Goal: Task Accomplishment & Management: Manage account settings

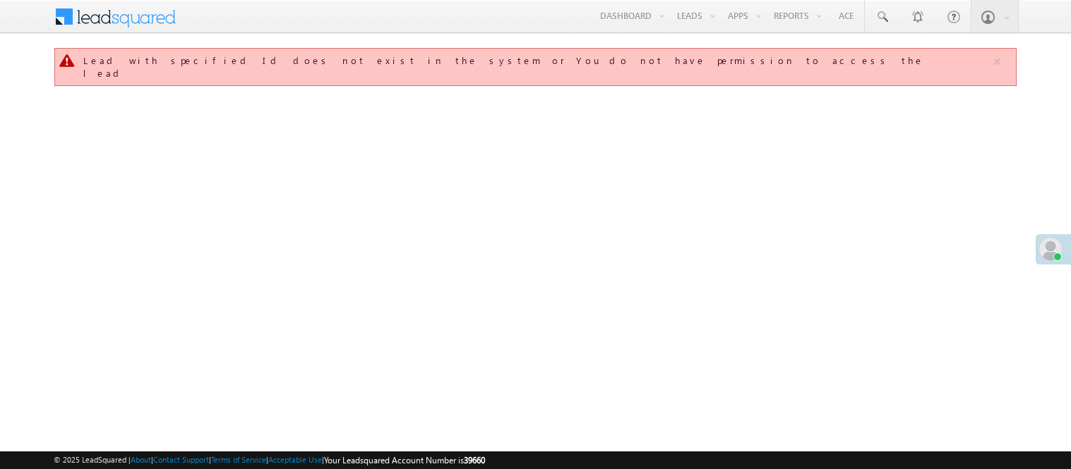
click at [0, 0] on link "Manage Leads" at bounding box center [0, 0] width 0 height 0
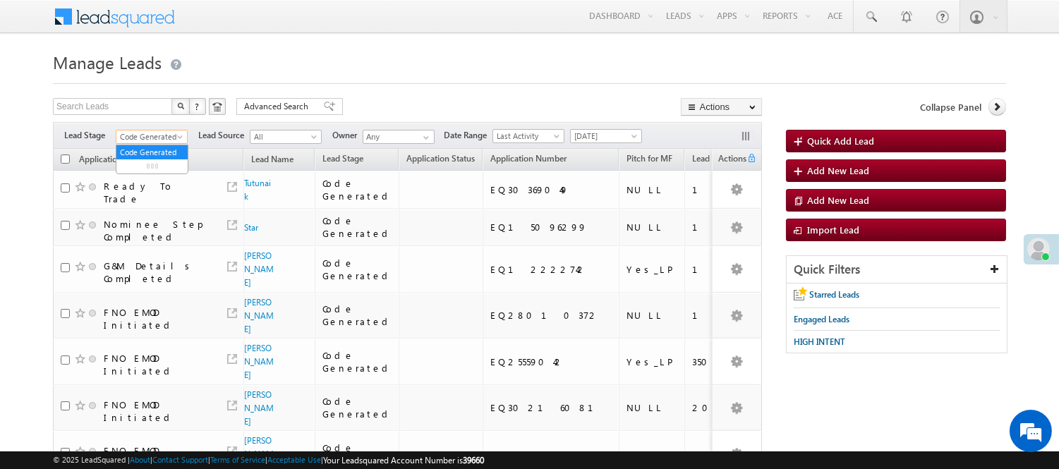
click at [164, 138] on span "Code Generated" at bounding box center [149, 137] width 67 height 13
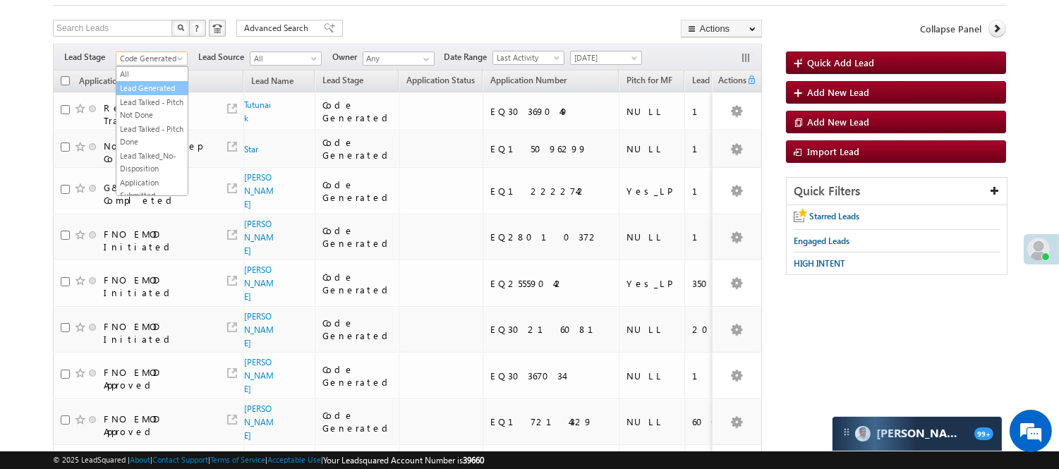
click at [155, 95] on link "Lead Generated" at bounding box center [151, 88] width 71 height 13
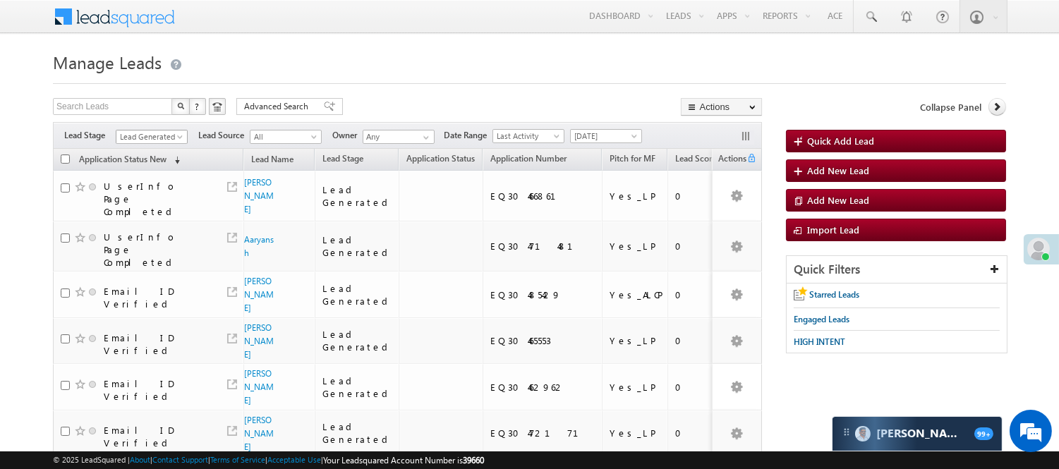
click at [128, 138] on span "Lead Generated" at bounding box center [149, 137] width 67 height 13
click at [148, 193] on link "Lead Called" at bounding box center [151, 186] width 71 height 13
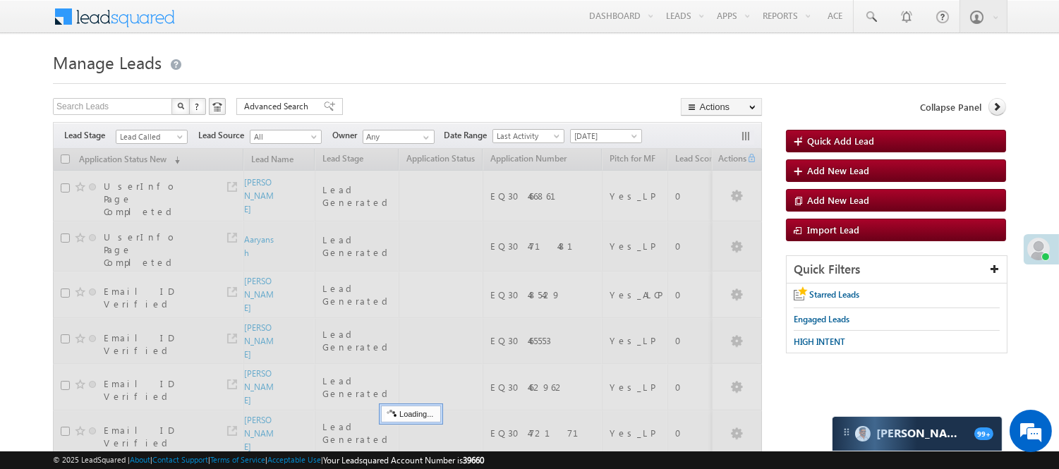
click at [466, 52] on h1 "Manage Leads" at bounding box center [530, 61] width 954 height 28
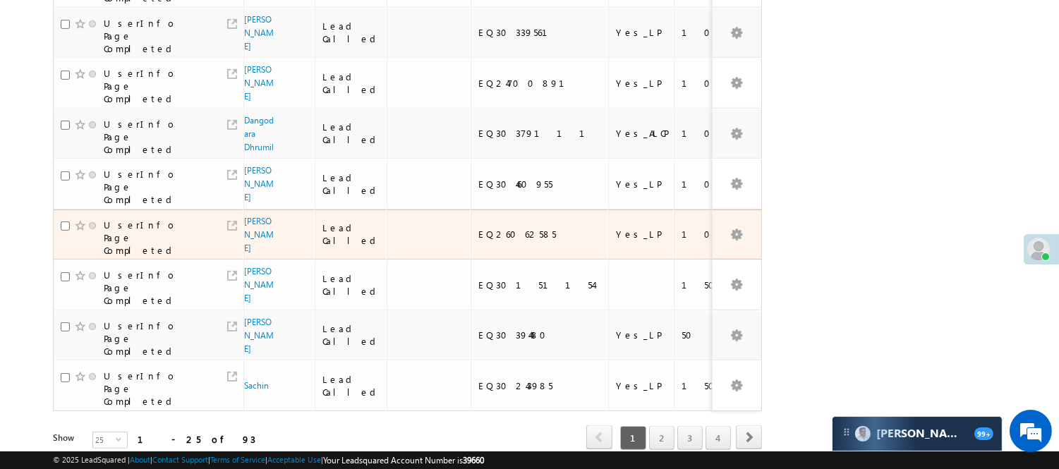
scroll to position [1057, 0]
